Goal: Task Accomplishment & Management: Manage account settings

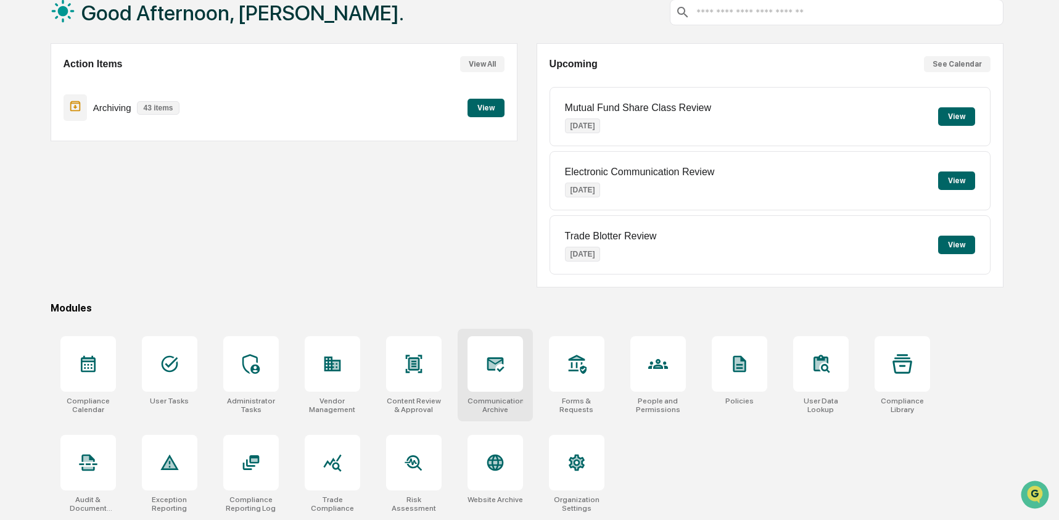
click at [514, 372] on div at bounding box center [495, 364] width 56 height 56
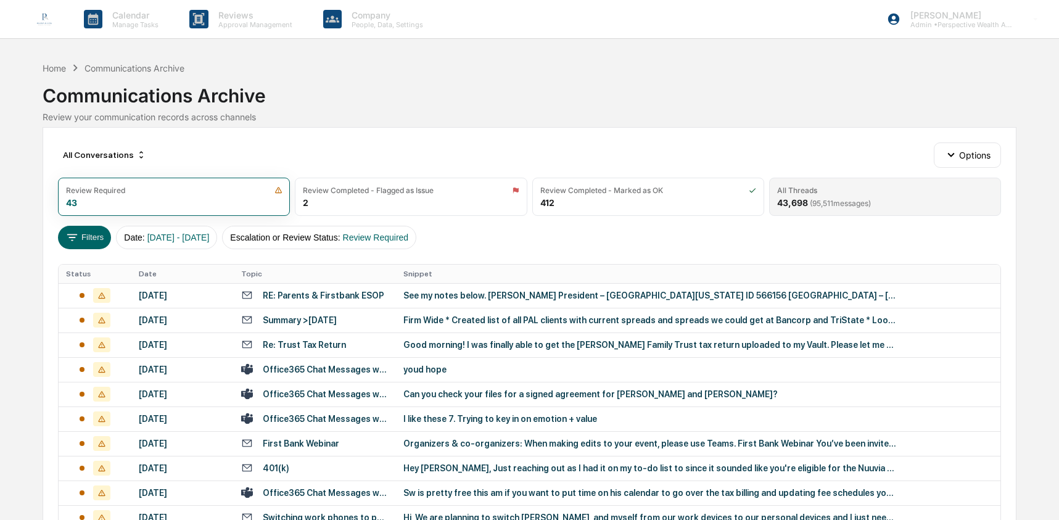
click at [856, 201] on span "( 95,511 messages)" at bounding box center [840, 203] width 61 height 9
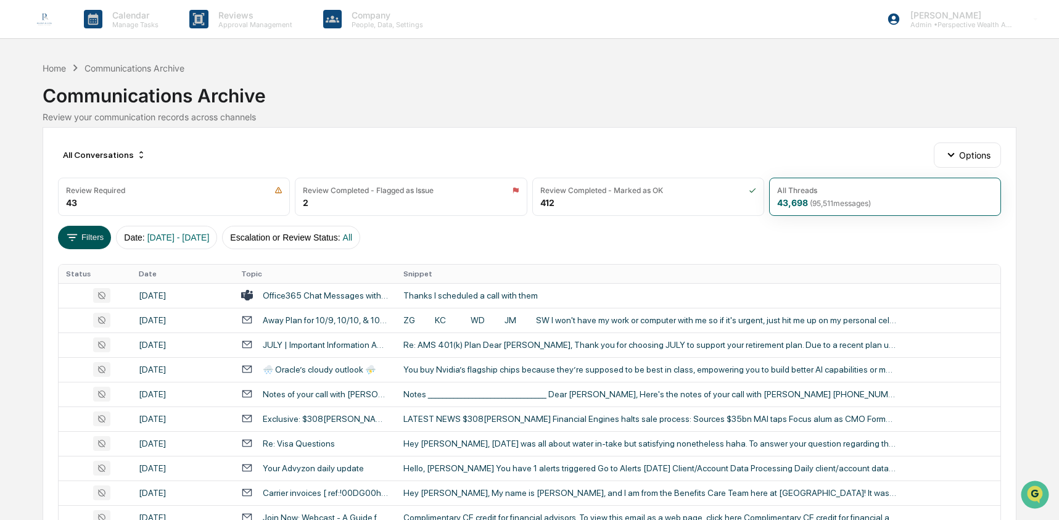
click at [68, 244] on icon at bounding box center [72, 238] width 14 height 14
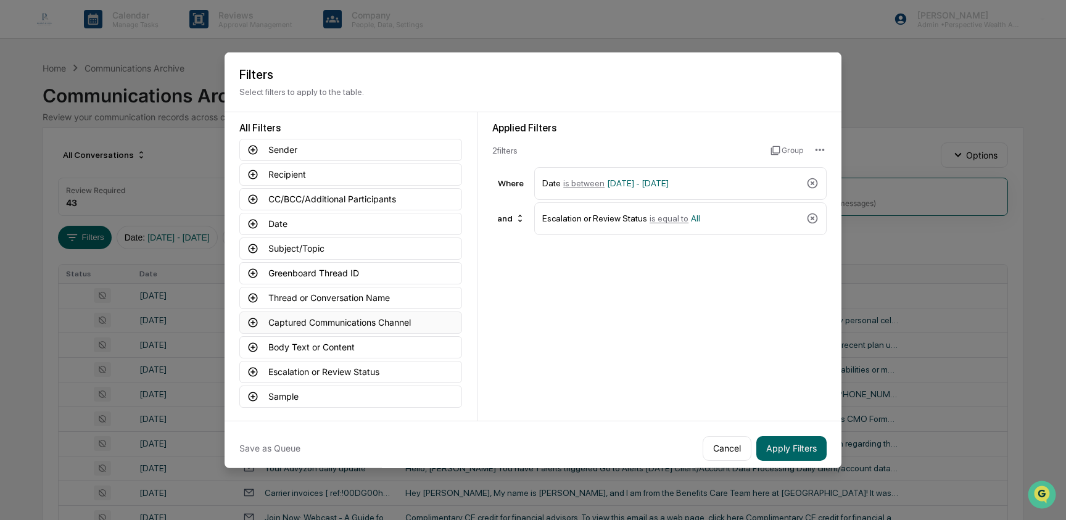
click at [316, 324] on button "Captured Communications Channel" at bounding box center [350, 322] width 223 height 22
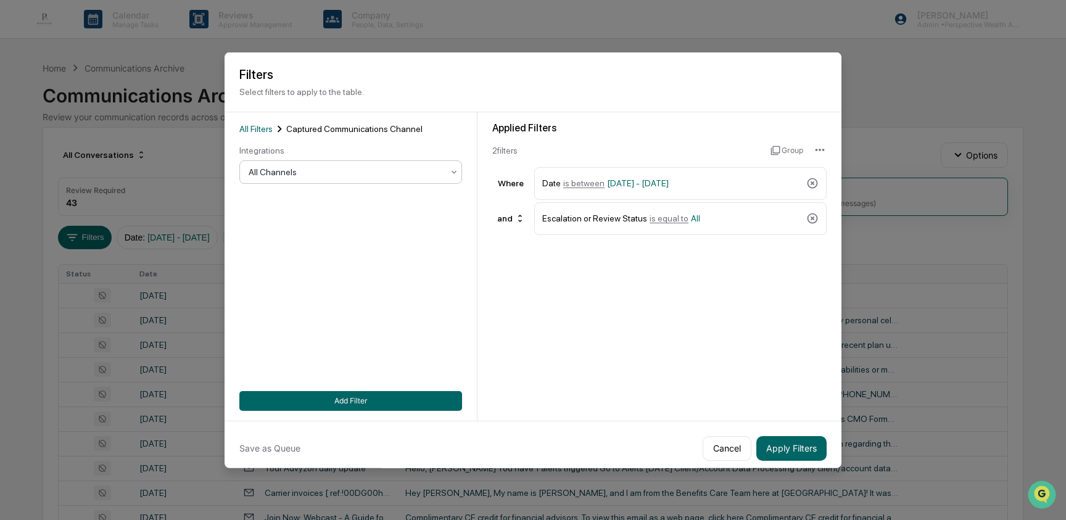
click at [304, 173] on div at bounding box center [346, 172] width 194 height 12
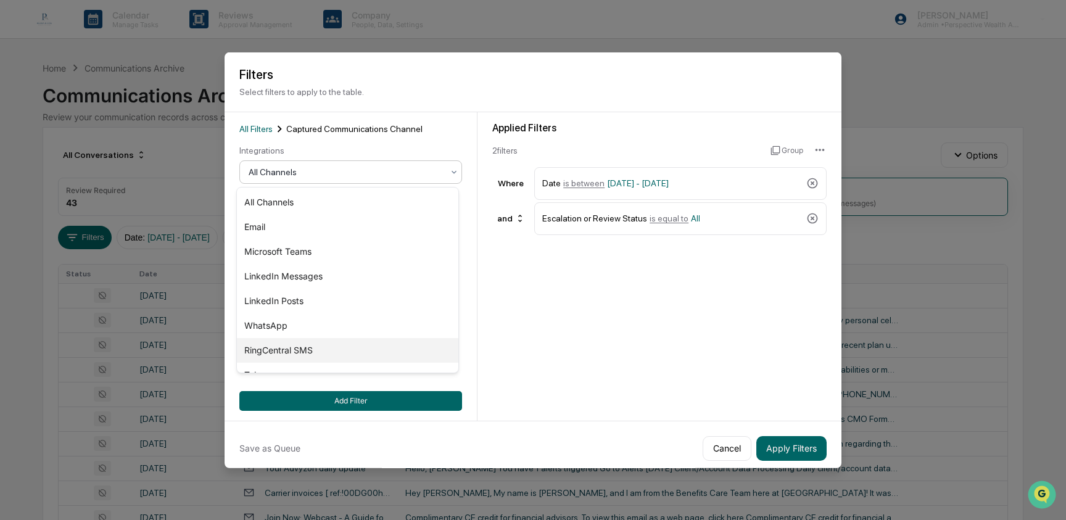
click at [303, 351] on div "RingCentral SMS" at bounding box center [347, 350] width 221 height 25
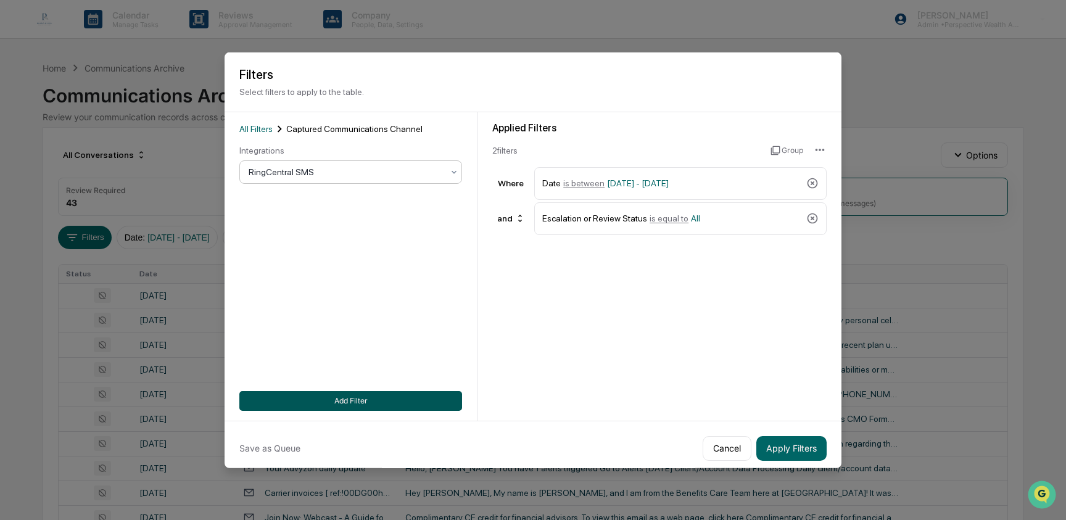
click at [361, 402] on button "Add Filter" at bounding box center [350, 400] width 223 height 20
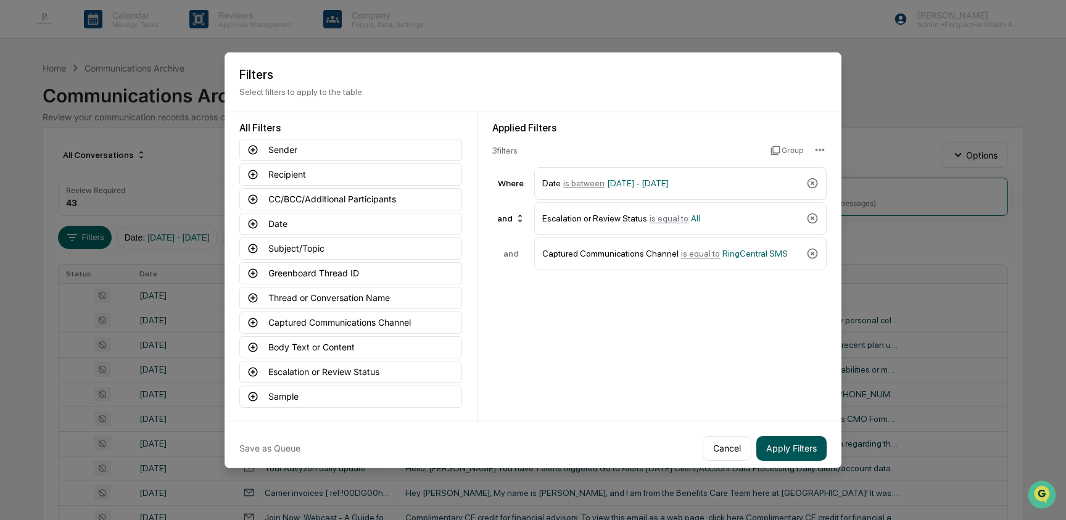
click at [803, 443] on button "Apply Filters" at bounding box center [791, 447] width 70 height 25
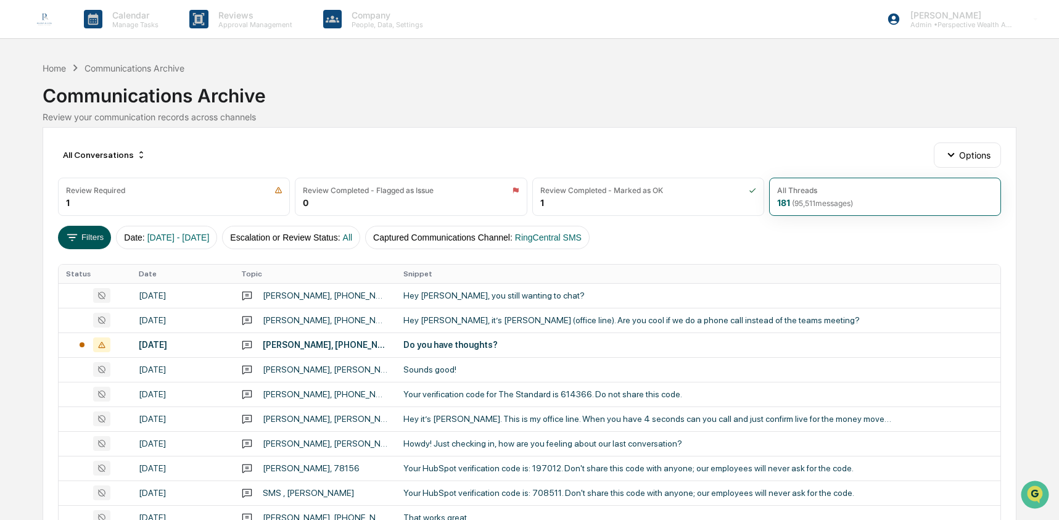
click at [75, 238] on icon at bounding box center [72, 238] width 14 height 14
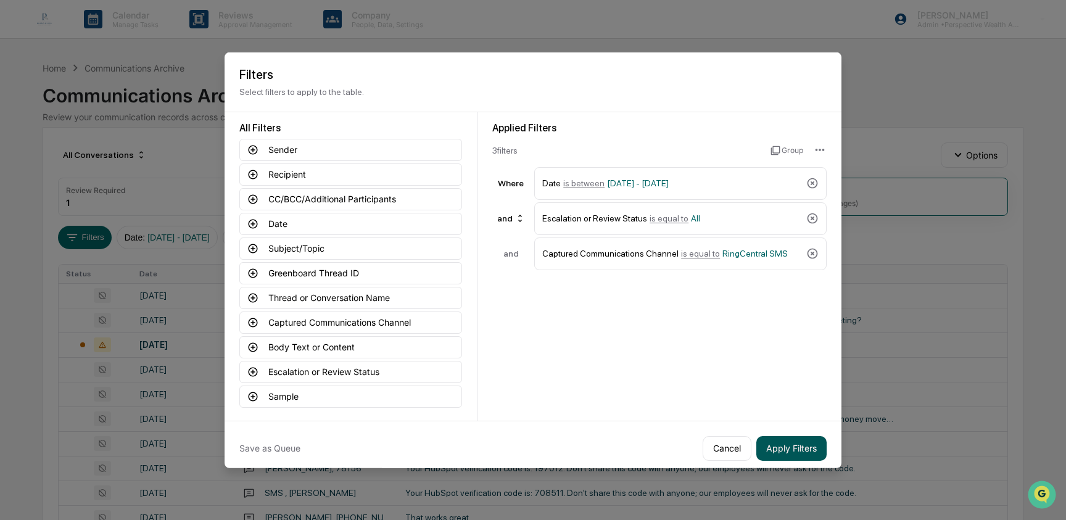
click at [767, 445] on button "Apply Filters" at bounding box center [791, 447] width 70 height 25
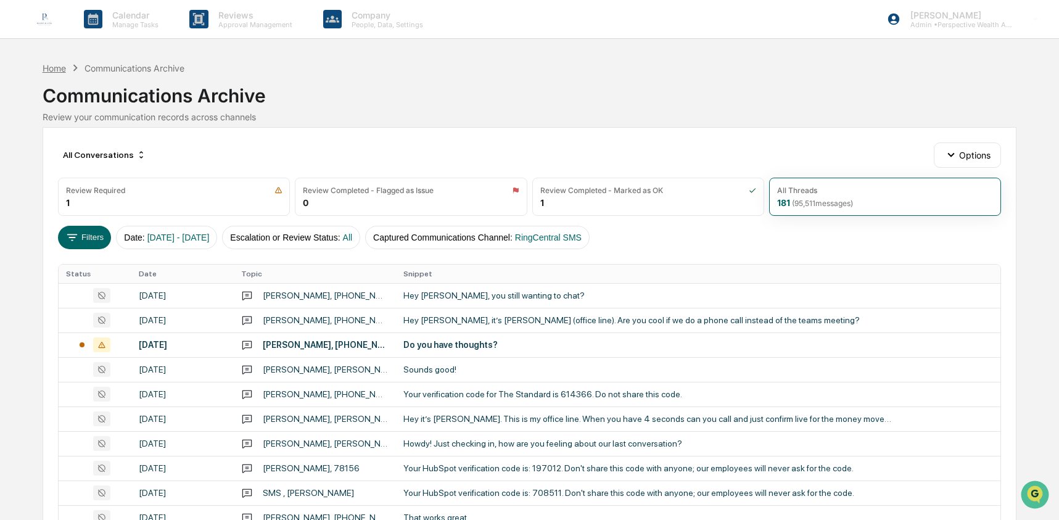
click at [65, 69] on div "Home" at bounding box center [54, 68] width 23 height 10
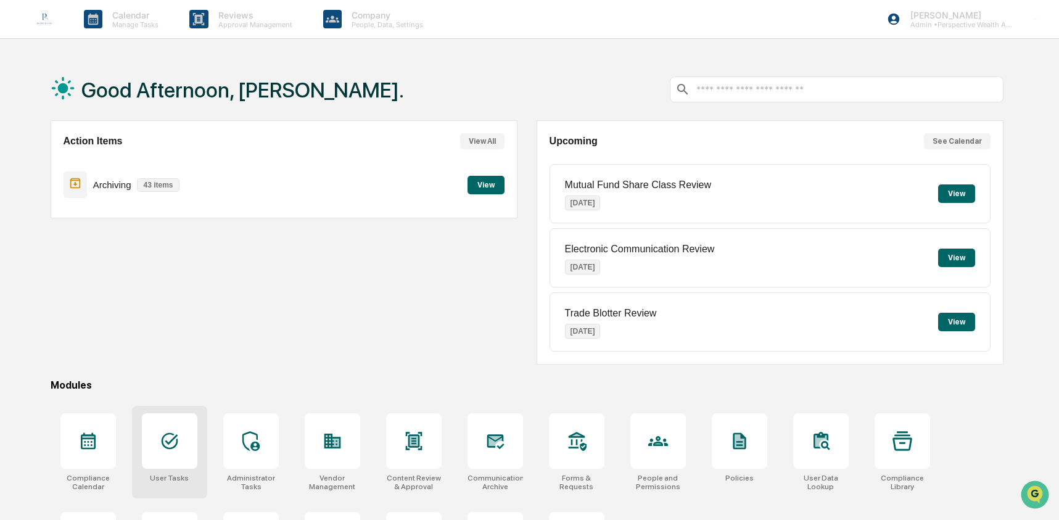
click at [177, 437] on icon at bounding box center [170, 441] width 20 height 20
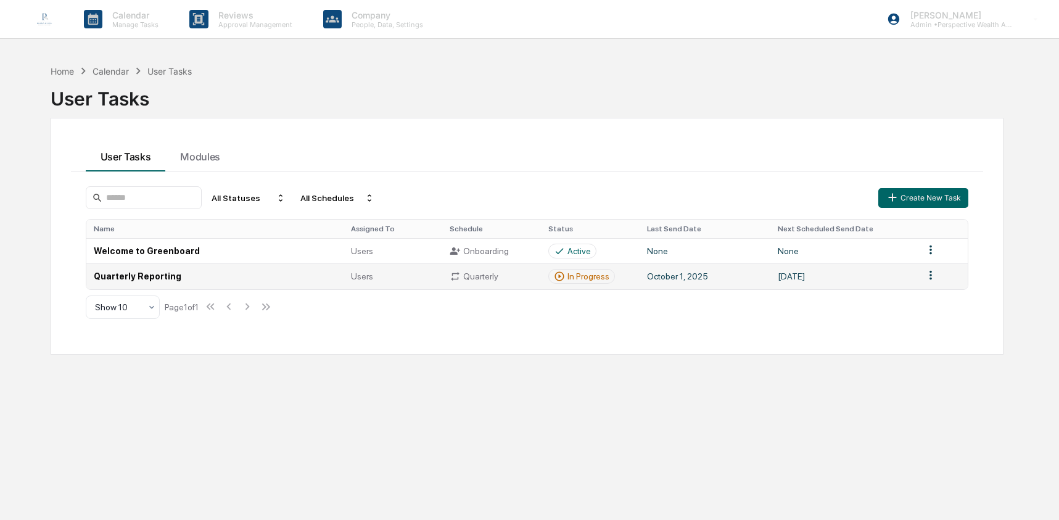
click at [350, 273] on td "Users" at bounding box center [392, 275] width 99 height 25
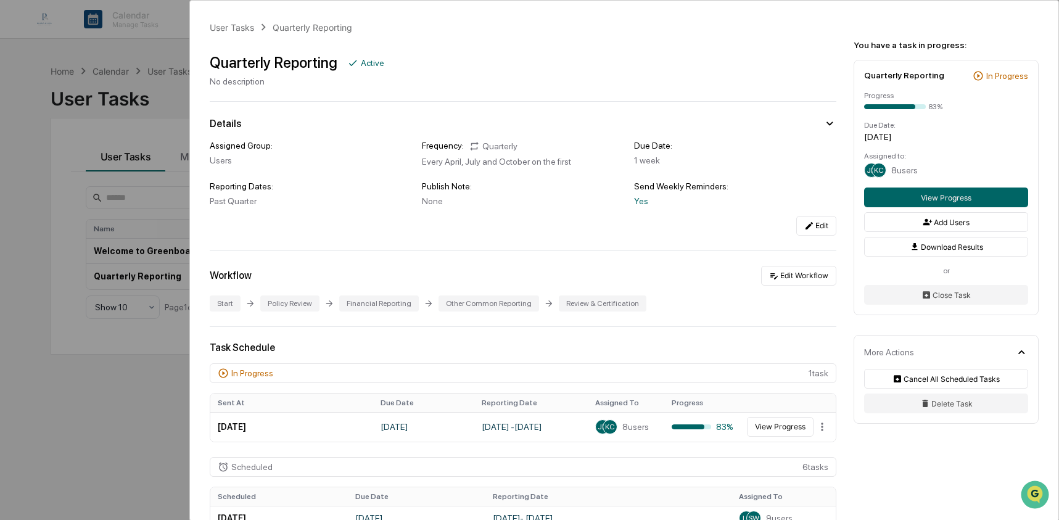
click at [49, 203] on div "User Tasks Quarterly Reporting Quarterly Reporting Active No description Detail…" at bounding box center [529, 260] width 1059 height 520
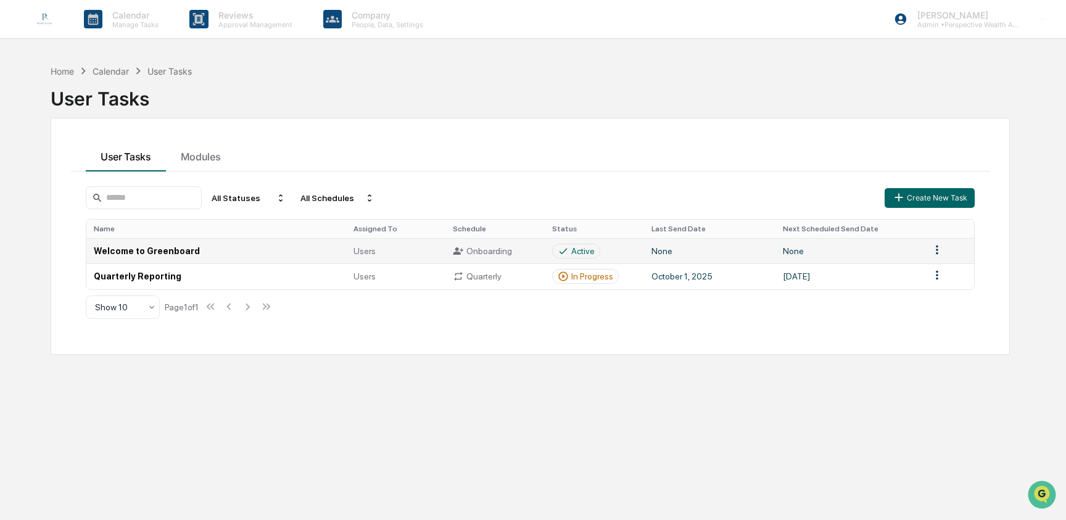
click at [927, 250] on html "Calendar Manage Tasks Reviews Approval Management Company People, Data, Setting…" at bounding box center [533, 260] width 1066 height 520
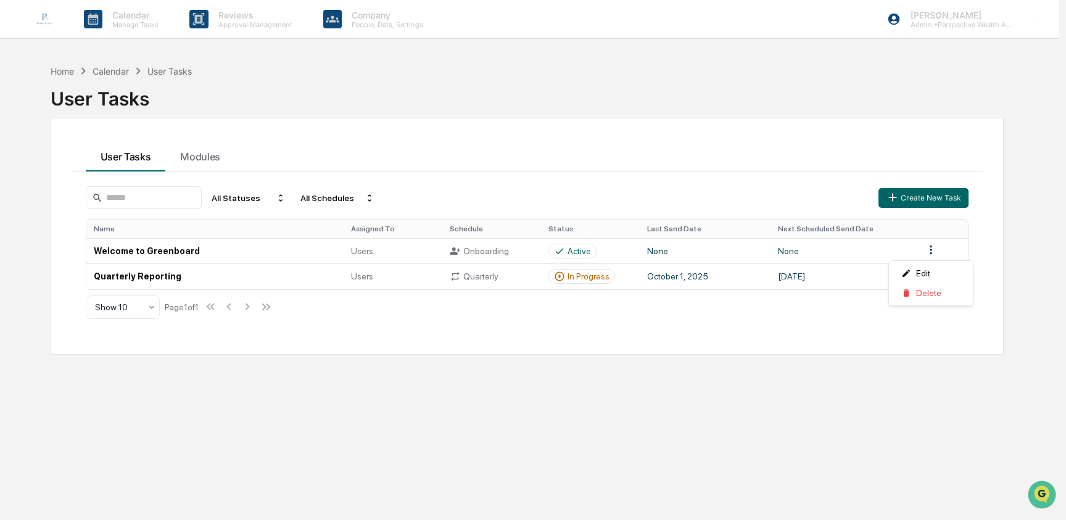
click at [607, 173] on html "Calendar Manage Tasks Reviews Approval Management Company People, Data, Setting…" at bounding box center [533, 260] width 1066 height 520
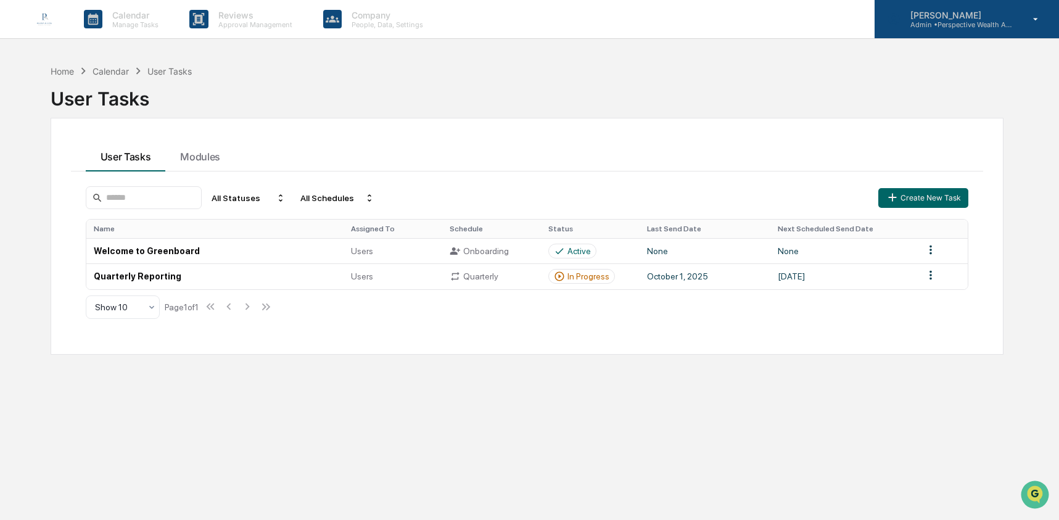
click at [958, 25] on p "Admin • Perspective Wealth Advisors" at bounding box center [957, 24] width 115 height 9
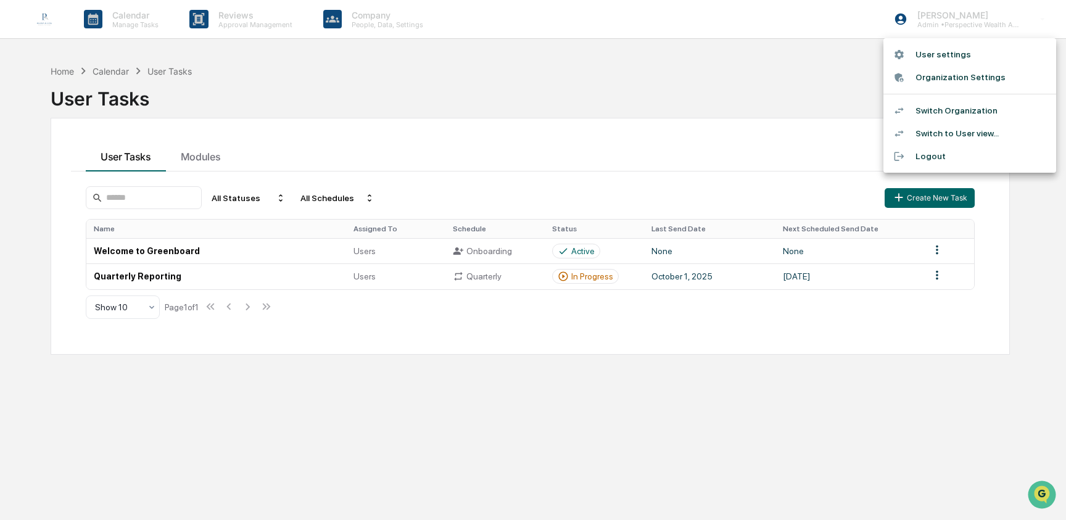
click at [956, 110] on li "Switch Organization" at bounding box center [969, 110] width 173 height 23
